Goal: Task Accomplishment & Management: Use online tool/utility

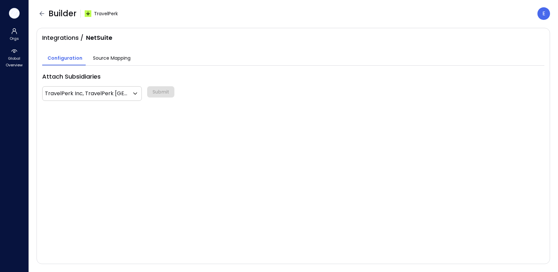
click at [15, 12] on icon "button" at bounding box center [14, 13] width 10 height 7
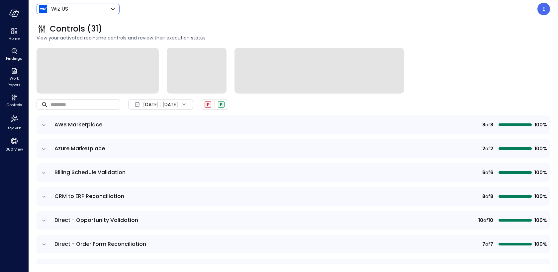
click at [58, 11] on body "Home Findings Work Papers Controls Explore 360 View Wiz US ****** ​ E Controls …" at bounding box center [279, 136] width 558 height 272
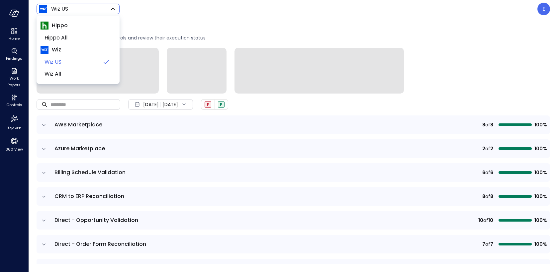
drag, startPoint x: 58, startPoint y: 11, endPoint x: 220, endPoint y: 22, distance: 162.4
click at [58, 12] on div at bounding box center [279, 136] width 558 height 272
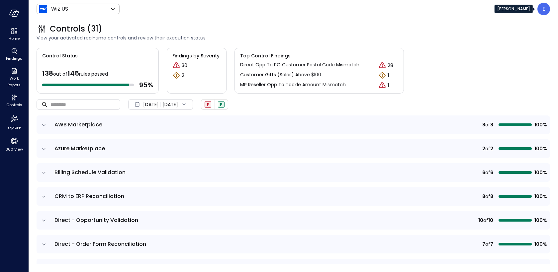
click at [546, 12] on div "E" at bounding box center [543, 9] width 13 height 13
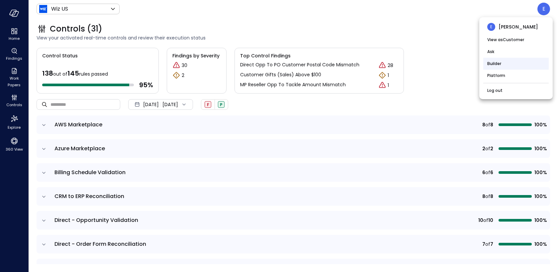
click at [504, 65] on li "Builder" at bounding box center [515, 64] width 65 height 12
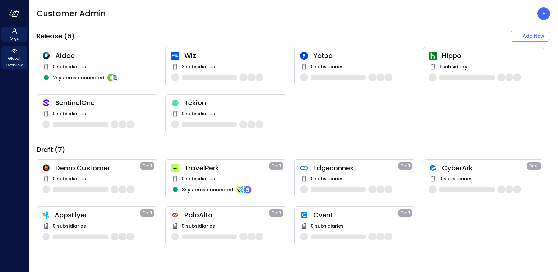
click at [13, 60] on span "Global Overview" at bounding box center [14, 61] width 20 height 13
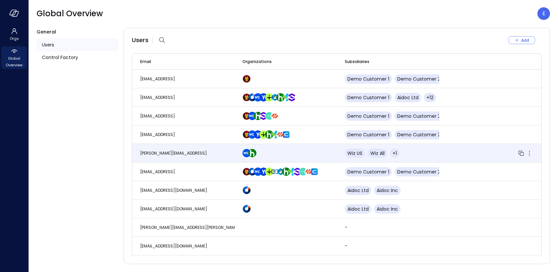
click at [190, 149] on td "[PERSON_NAME][EMAIL_ADDRESS]" at bounding box center [183, 153] width 102 height 19
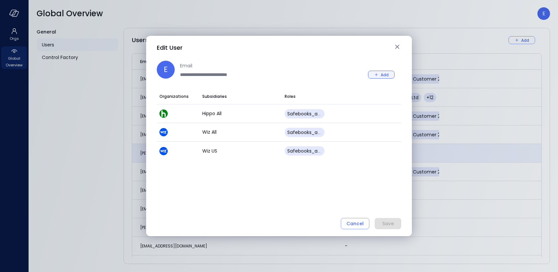
click at [382, 75] on div "Add" at bounding box center [384, 74] width 8 height 7
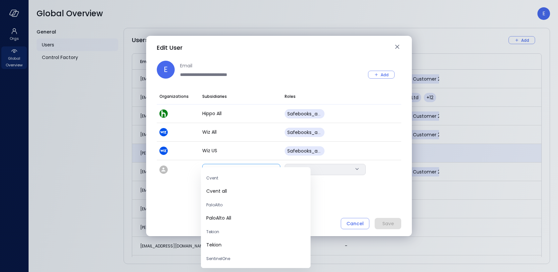
click at [237, 174] on body "Orgs Global Overview Global Overview E General Users Control Factory Users Add …" at bounding box center [279, 136] width 558 height 272
click at [232, 206] on span "TravelPerk Inc" at bounding box center [255, 207] width 99 height 7
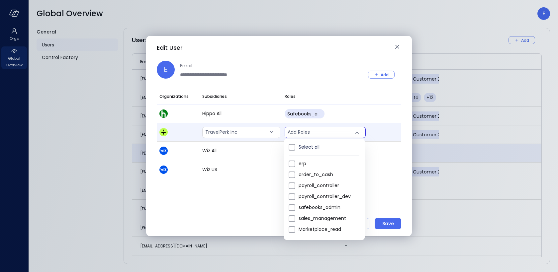
click at [333, 135] on body "Orgs Global Overview Global Overview E General Users Control Factory Users Add …" at bounding box center [279, 136] width 558 height 272
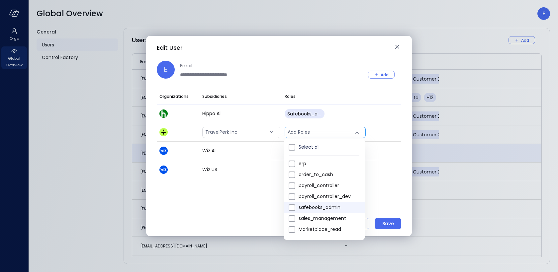
click at [340, 209] on span "safebooks_admin" at bounding box center [328, 207] width 61 height 7
type input "*"
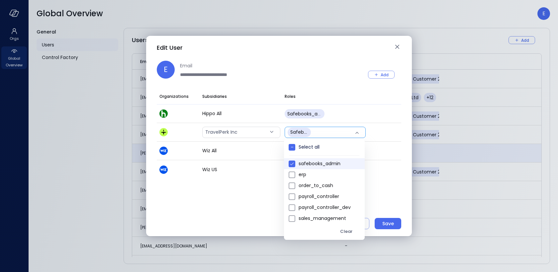
click at [375, 193] on div at bounding box center [279, 136] width 558 height 272
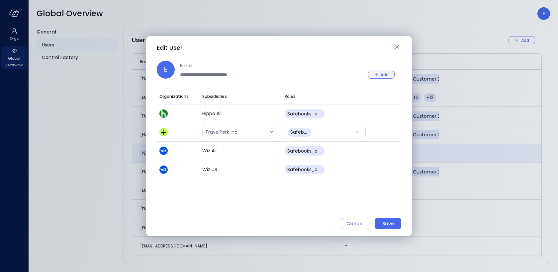
click at [382, 74] on div "Add" at bounding box center [384, 74] width 8 height 7
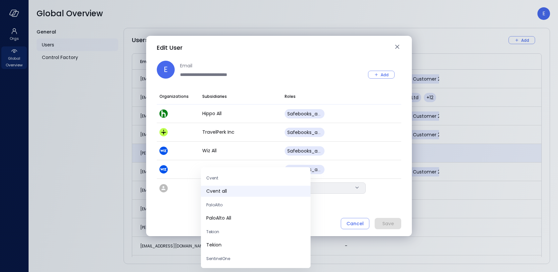
click at [256, 187] on body "Orgs Global Overview Global Overview E General Users Control Factory Users Add …" at bounding box center [279, 136] width 558 height 272
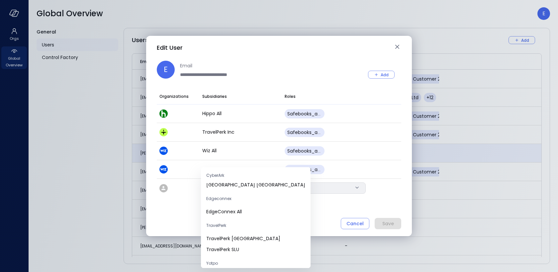
scroll to position [171, 0]
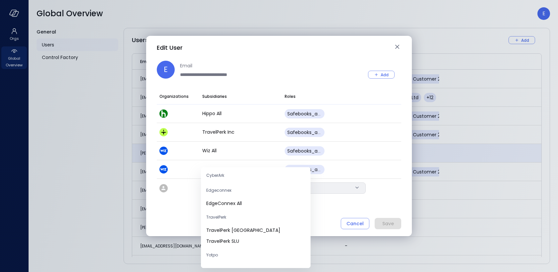
click at [245, 233] on span "TravelPerk [GEOGRAPHIC_DATA]" at bounding box center [255, 230] width 99 height 7
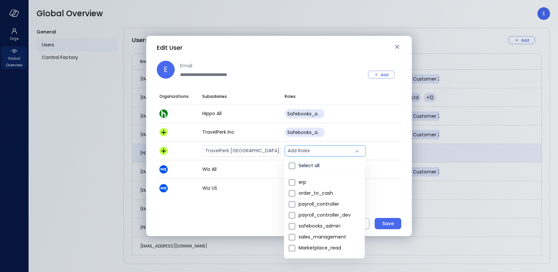
click at [325, 156] on body "Orgs Global Overview Global Overview E General Users Control Factory Users Add …" at bounding box center [279, 136] width 558 height 272
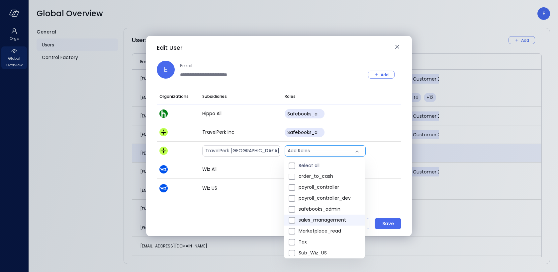
scroll to position [22, 0]
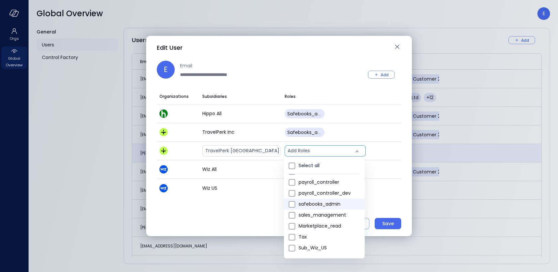
click at [327, 204] on span "safebooks_admin" at bounding box center [328, 204] width 61 height 7
type input "*"
click at [386, 74] on div at bounding box center [279, 136] width 558 height 272
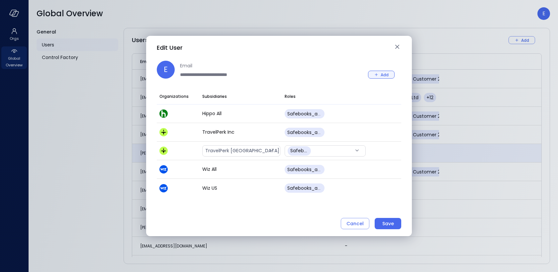
click at [381, 76] on div "Add" at bounding box center [384, 74] width 8 height 7
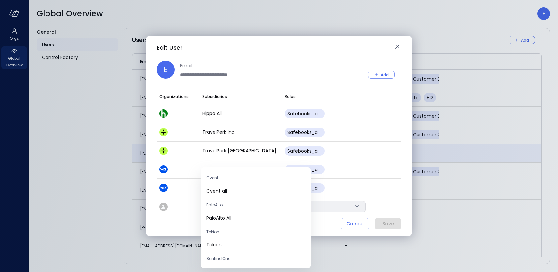
click at [238, 208] on body "Orgs Global Overview Global Overview E General Users Control Factory Users Add …" at bounding box center [279, 136] width 558 height 272
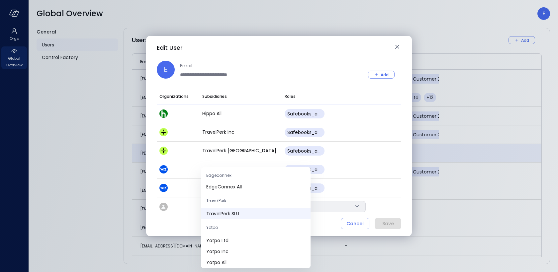
scroll to position [187, 0]
click at [238, 210] on li "TravelPerk SLU" at bounding box center [256, 214] width 110 height 11
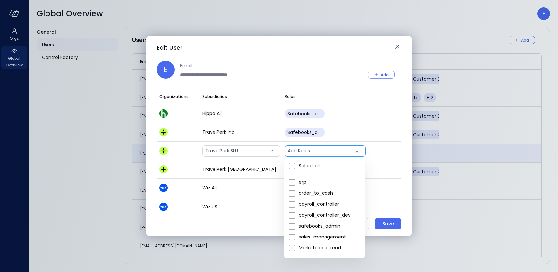
click at [317, 152] on body "Orgs Global Overview Global Overview E General Users Control Factory Users Add …" at bounding box center [279, 136] width 558 height 272
click at [319, 226] on span "safebooks_admin" at bounding box center [328, 226] width 61 height 7
type input "*"
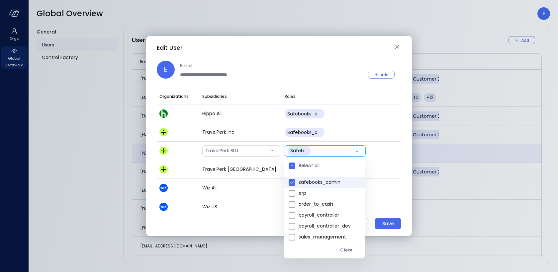
click at [400, 209] on div at bounding box center [279, 136] width 558 height 272
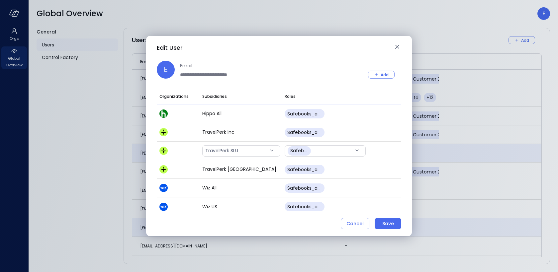
click at [394, 226] on button "Save" at bounding box center [387, 223] width 27 height 11
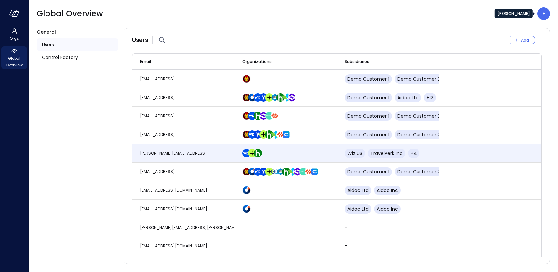
click at [540, 15] on div "E" at bounding box center [543, 13] width 13 height 13
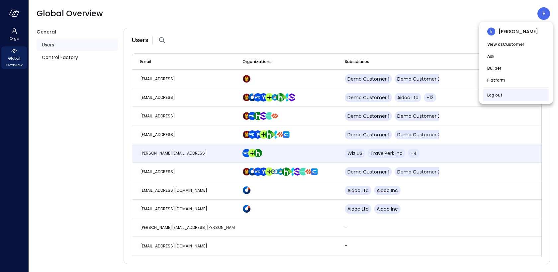
click at [515, 94] on li "Log out" at bounding box center [515, 95] width 65 height 12
click at [510, 95] on li "Log out" at bounding box center [515, 95] width 65 height 12
click at [493, 95] on link "Log out" at bounding box center [494, 95] width 15 height 7
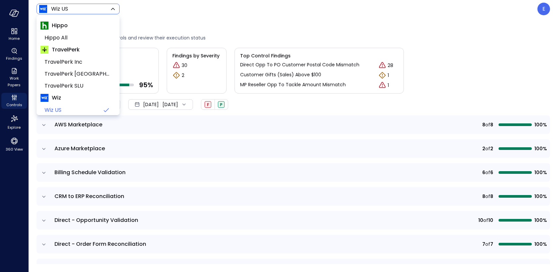
click at [58, 7] on body "Home Findings Work Papers Controls Explore 360 View Wiz US ****** ​ E Controls …" at bounding box center [279, 136] width 558 height 272
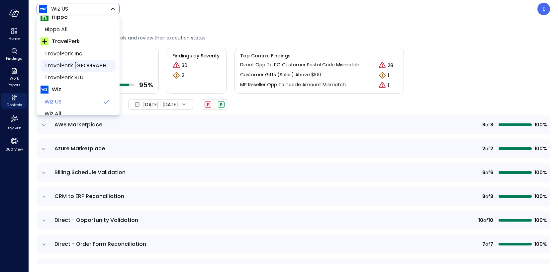
scroll to position [12, 0]
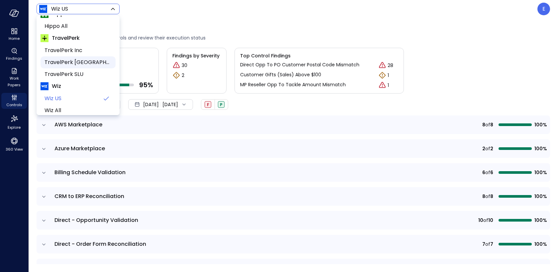
click at [73, 62] on span "TravelPerk [GEOGRAPHIC_DATA]" at bounding box center [77, 62] width 66 height 8
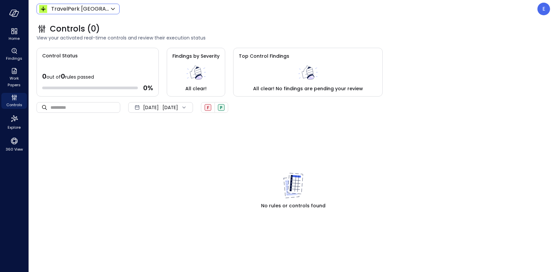
click at [66, 6] on body "Home Findings Work Papers Controls Explore 360 View TravelPerk UK ****** ​ E Co…" at bounding box center [279, 136] width 558 height 272
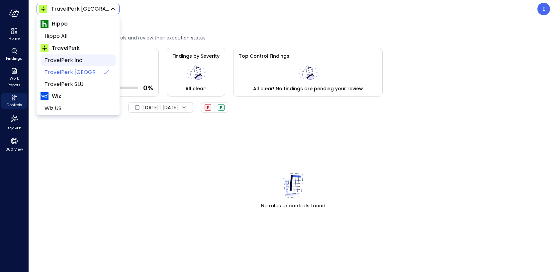
click at [69, 59] on span "TravelPerk Inc" at bounding box center [77, 60] width 66 height 8
type input "******"
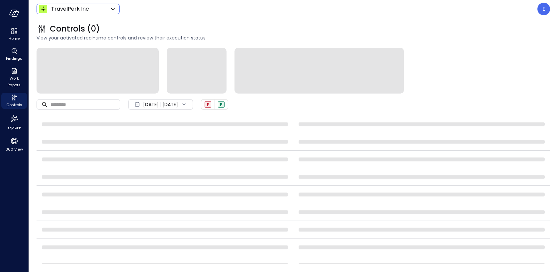
scroll to position [1, 0]
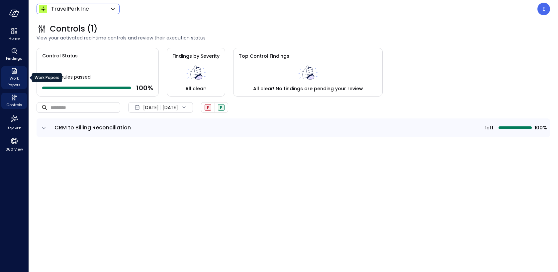
click at [17, 78] on span "Work Papers" at bounding box center [14, 81] width 20 height 13
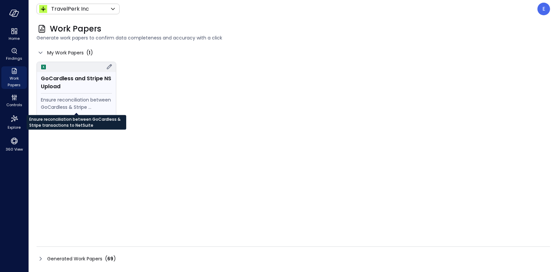
click at [67, 98] on div "Ensure reconciliation between GoCardless & Stripe transactions to NetSuite" at bounding box center [76, 103] width 71 height 15
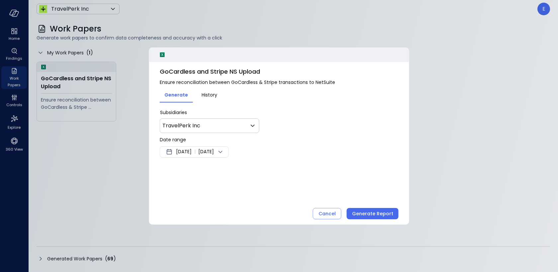
click at [184, 152] on span "Sep 25, 2025" at bounding box center [184, 152] width 16 height 8
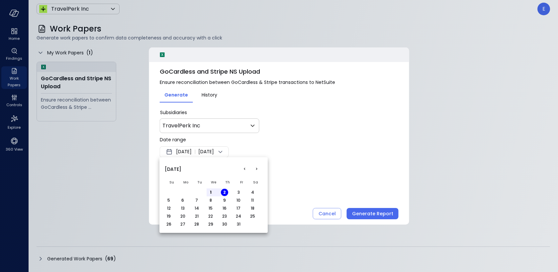
click at [245, 171] on button "<" at bounding box center [244, 169] width 12 height 12
click at [183, 193] on button "1" at bounding box center [182, 192] width 7 height 7
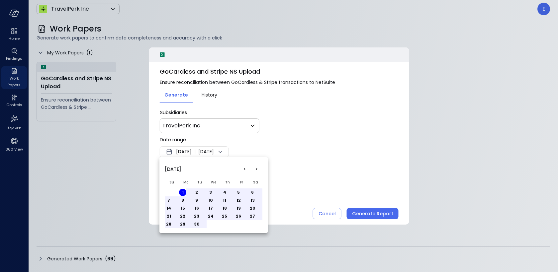
click at [199, 224] on button "30" at bounding box center [196, 224] width 7 height 7
click at [215, 129] on div at bounding box center [279, 136] width 558 height 272
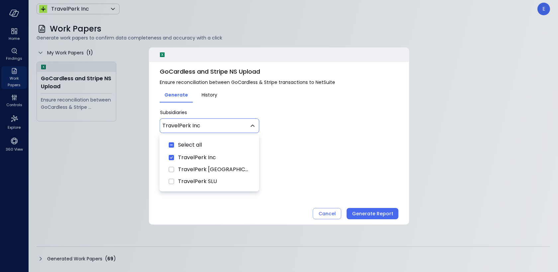
click at [215, 129] on body "Home Findings Work Papers Controls Explore 360 View TravelPerk Inc ****** ​ E W…" at bounding box center [279, 136] width 558 height 272
click at [190, 143] on span "Select all" at bounding box center [190, 145] width 24 height 8
type input "********"
click at [376, 213] on div at bounding box center [279, 136] width 558 height 272
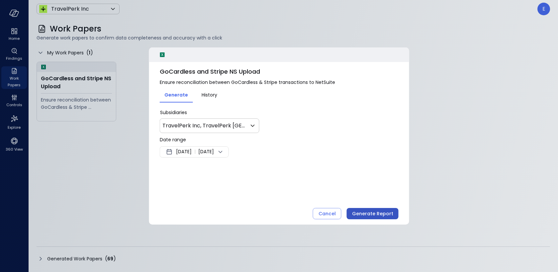
click at [381, 215] on div "Generate Report" at bounding box center [372, 214] width 41 height 8
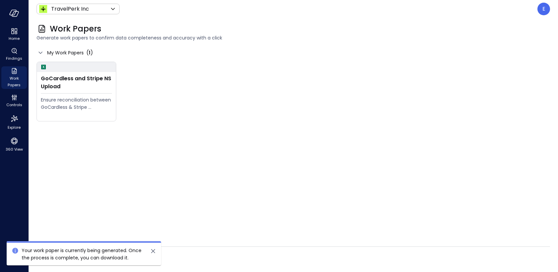
click at [294, 259] on div "Generated Work Papers ( 69 )" at bounding box center [293, 259] width 513 height 11
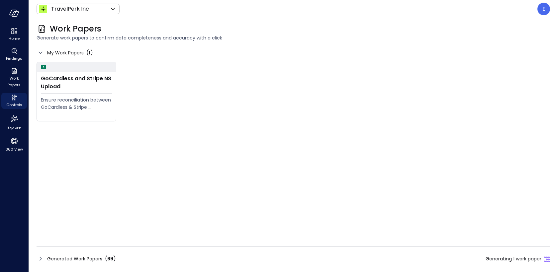
click at [86, 257] on span "Generated Work Papers" at bounding box center [74, 258] width 55 height 7
click at [87, 259] on span "Generated Work Papers" at bounding box center [74, 258] width 55 height 7
